Goal: Find specific page/section: Find specific page/section

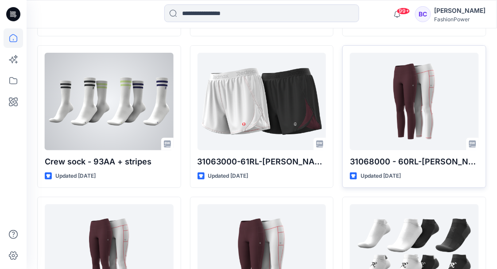
scroll to position [1359, 0]
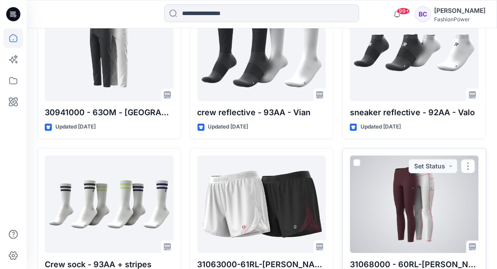
click at [431, 193] on div at bounding box center [414, 203] width 129 height 97
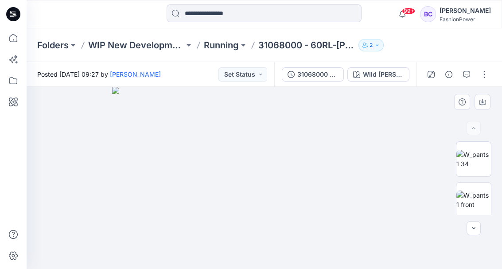
click at [237, 168] on img at bounding box center [264, 178] width 304 height 182
click at [483, 193] on img at bounding box center [473, 199] width 35 height 19
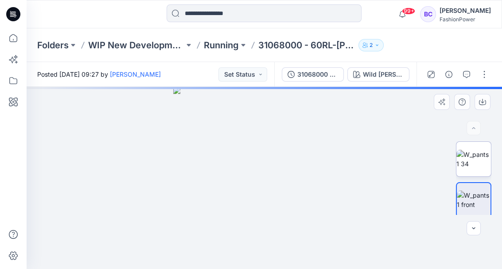
click at [476, 159] on img at bounding box center [473, 159] width 35 height 19
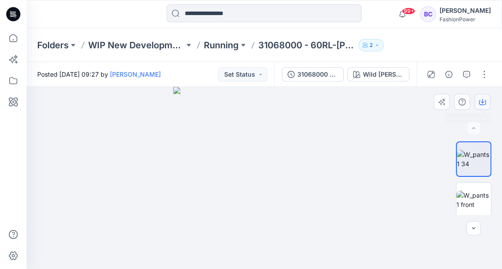
click at [476, 106] on button "button" at bounding box center [482, 102] width 16 height 16
drag, startPoint x: 292, startPoint y: 217, endPoint x: 251, endPoint y: 93, distance: 130.1
click at [251, 93] on img at bounding box center [263, 42] width 469 height 454
click at [224, 45] on p "Running" at bounding box center [221, 45] width 35 height 12
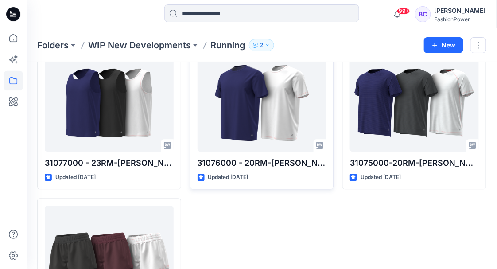
scroll to position [1078, 0]
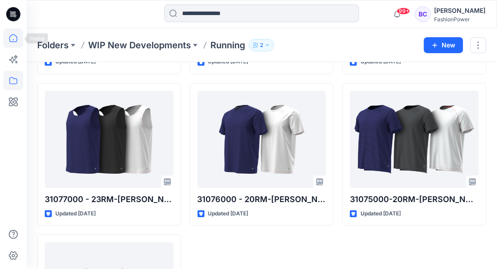
click at [12, 31] on icon at bounding box center [13, 37] width 19 height 19
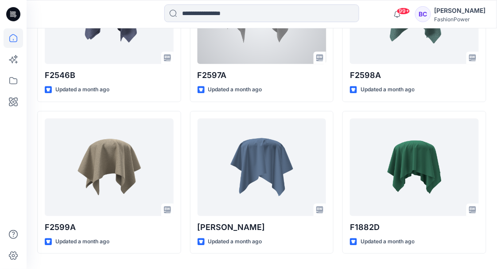
scroll to position [4908, 0]
